Goal: Find specific page/section: Find specific page/section

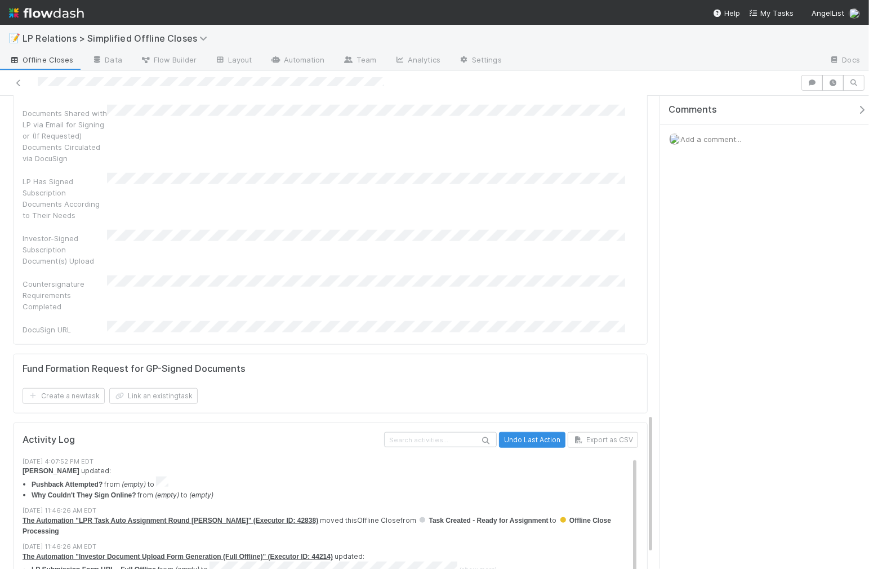
scroll to position [1071, 0]
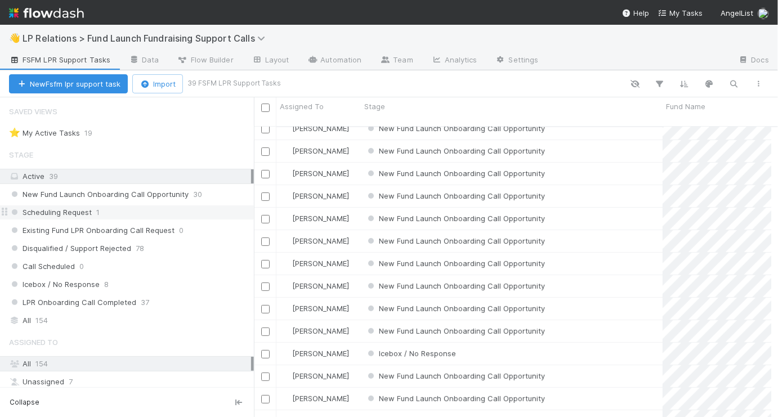
scroll to position [121, 0]
click at [155, 195] on span "New Fund Launch Onboarding Call Opportunity" at bounding box center [99, 194] width 180 height 14
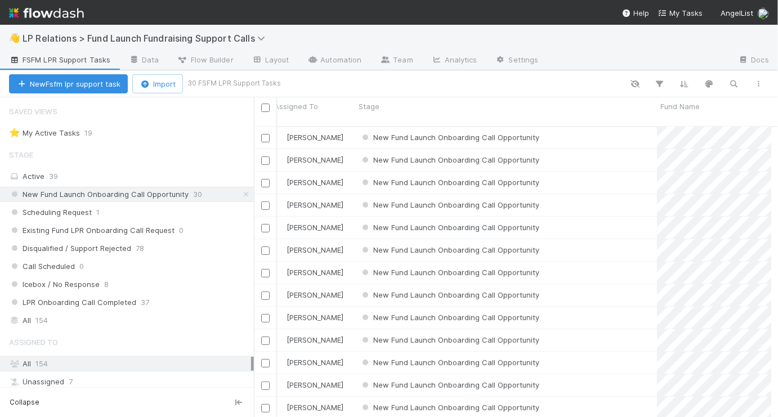
scroll to position [113, 0]
click at [330, 336] on span "[PERSON_NAME]" at bounding box center [320, 340] width 57 height 9
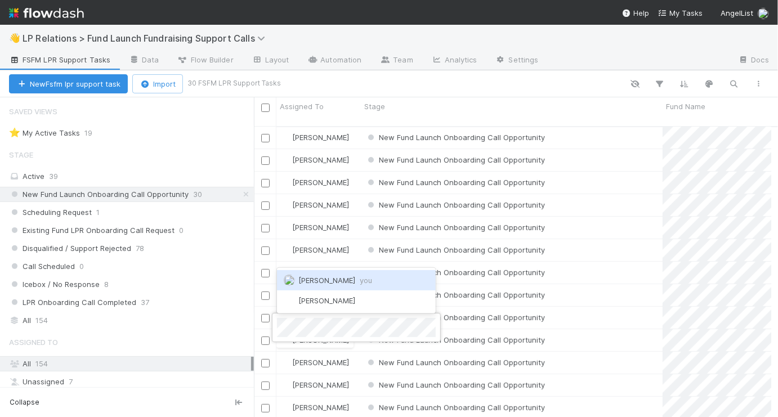
scroll to position [0, 0]
click at [360, 282] on span "you" at bounding box center [366, 280] width 12 height 9
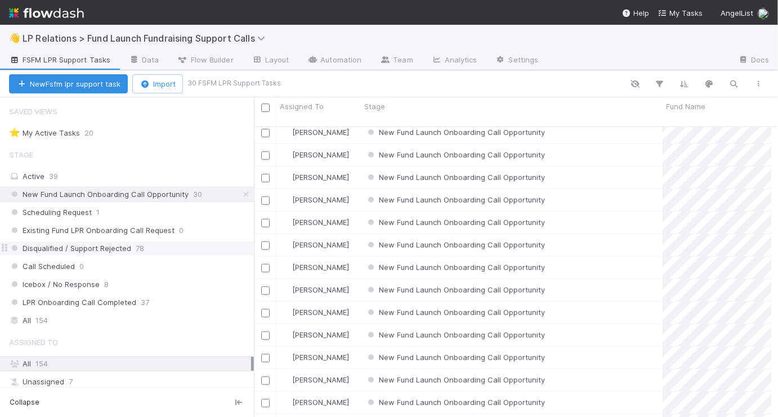
click at [189, 245] on div "Disqualified / Support Rejected 78" at bounding box center [131, 249] width 245 height 14
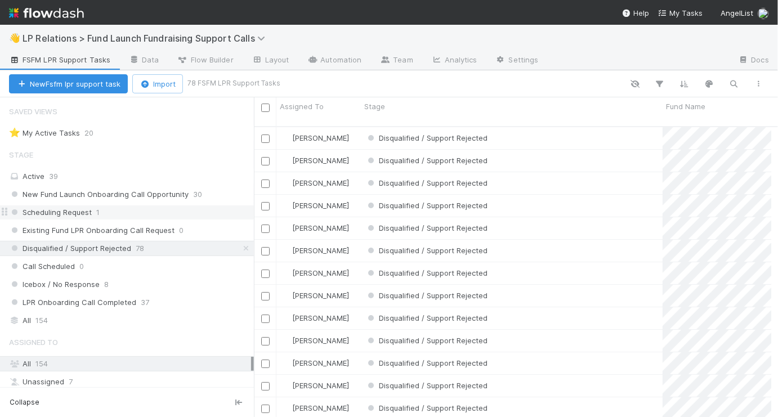
click at [186, 208] on div "Scheduling Request 1" at bounding box center [131, 212] width 245 height 14
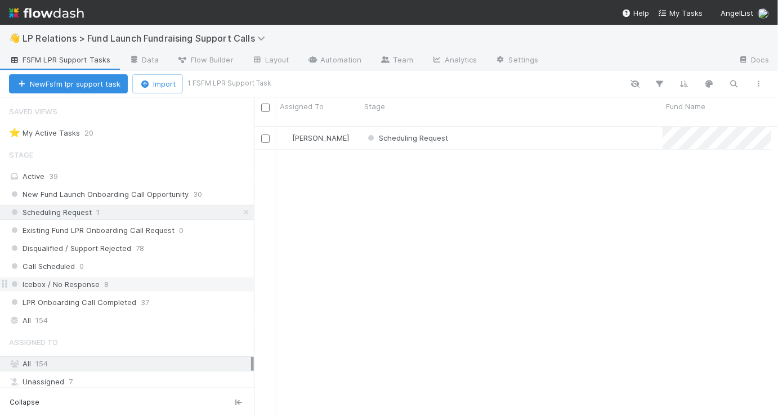
click at [190, 286] on div "Icebox / No Response 8" at bounding box center [131, 285] width 245 height 14
